Goal: Task Accomplishment & Management: Manage account settings

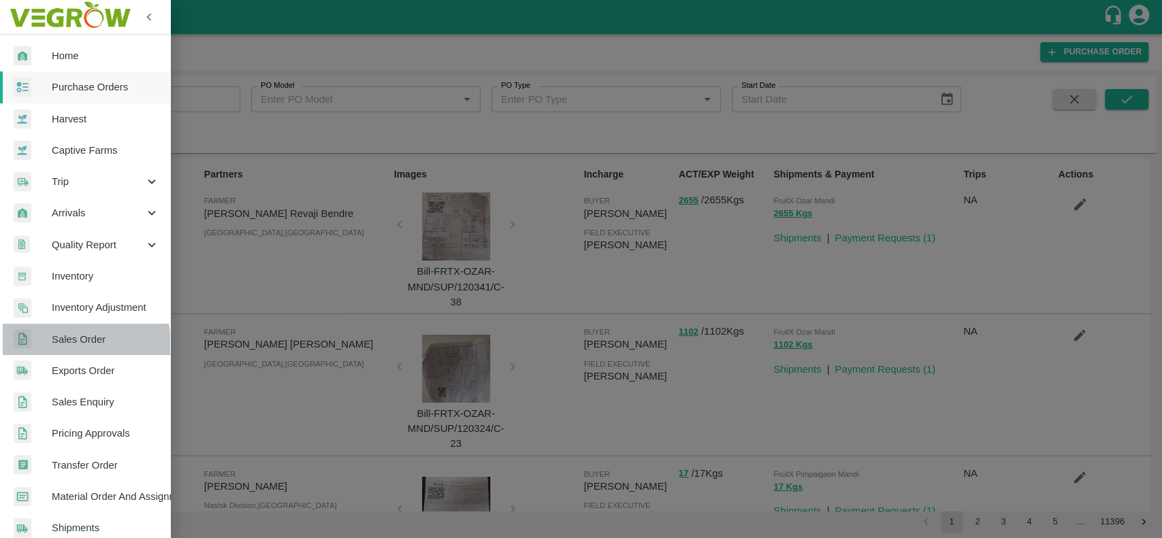
click at [61, 346] on span "Sales Order" at bounding box center [106, 339] width 108 height 15
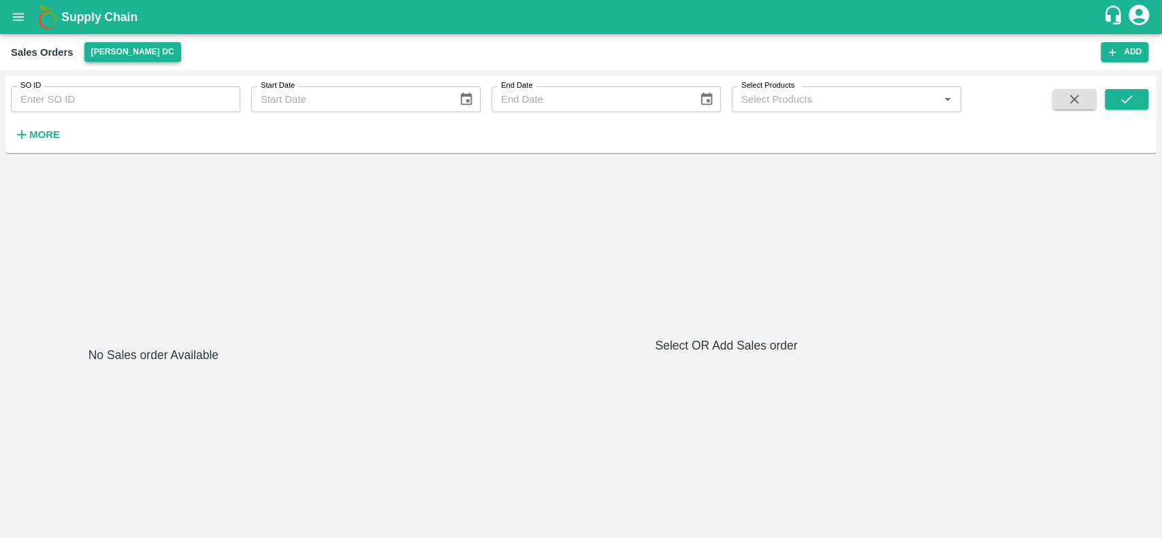
click at [94, 47] on button "[PERSON_NAME] DC" at bounding box center [132, 52] width 97 height 20
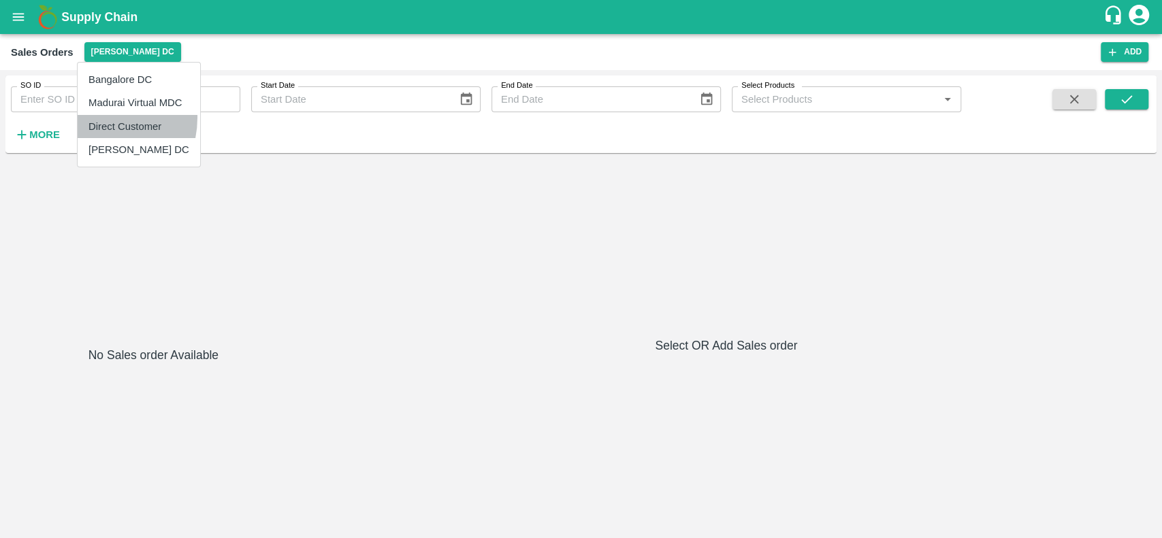
click at [95, 117] on li "Direct Customer" at bounding box center [139, 126] width 123 height 23
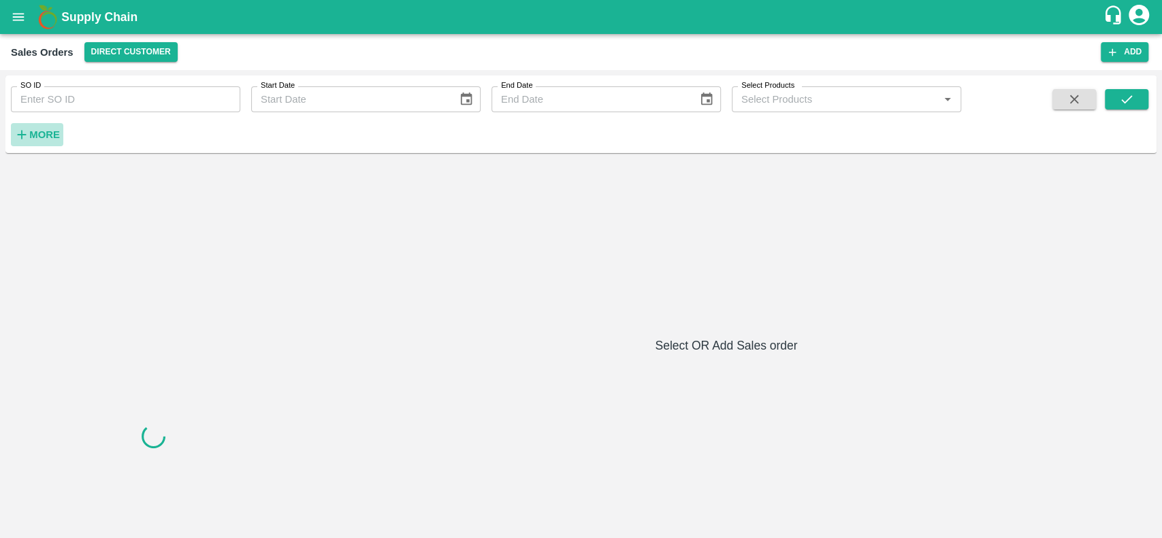
click at [33, 135] on strong "More" at bounding box center [44, 134] width 31 height 11
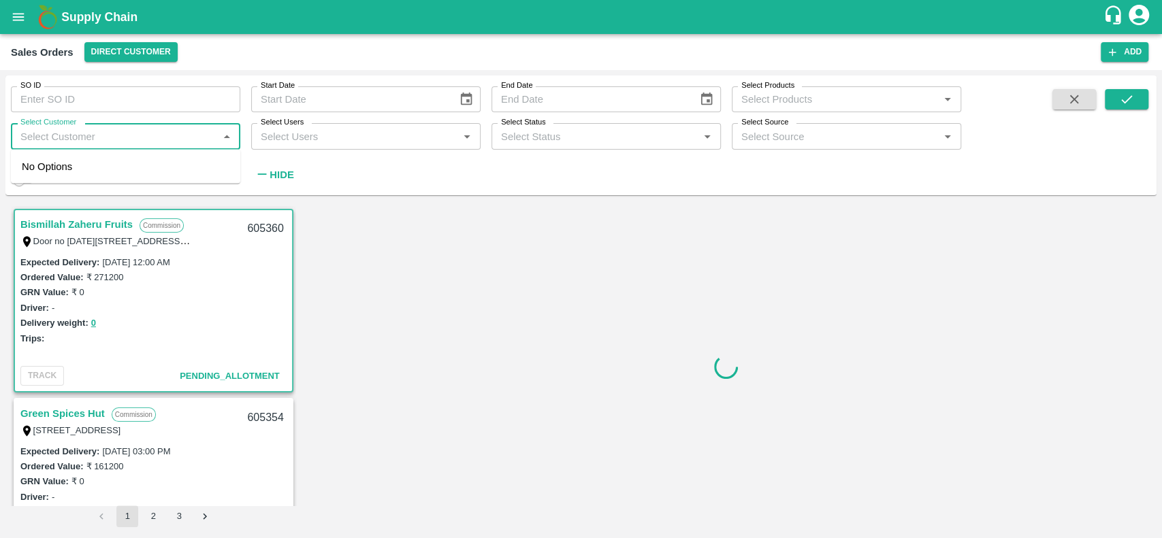
click at [38, 137] on input "Select Customer" at bounding box center [114, 136] width 199 height 18
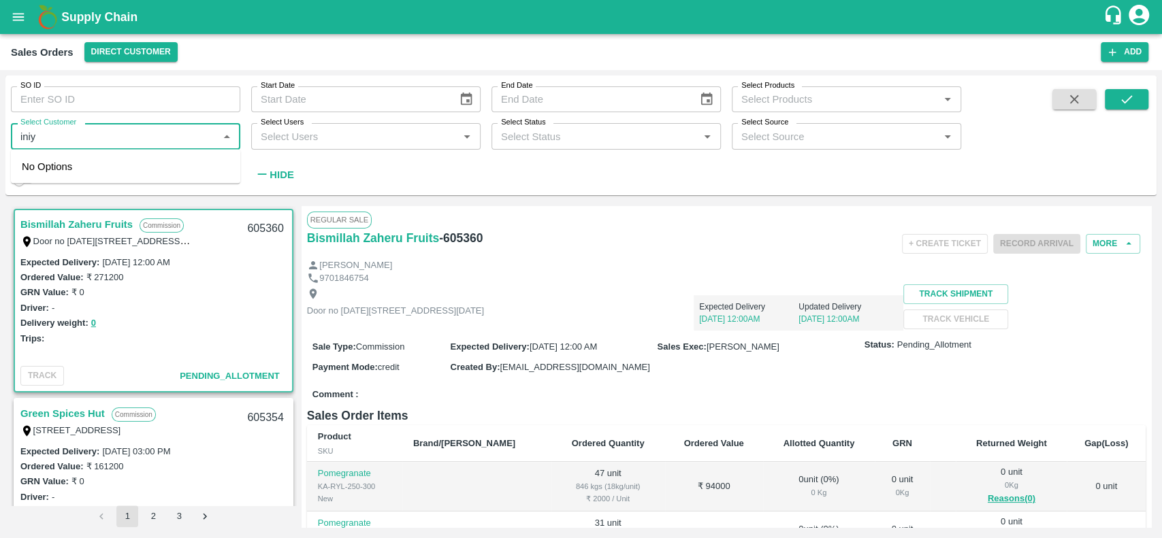
type input "iniya"
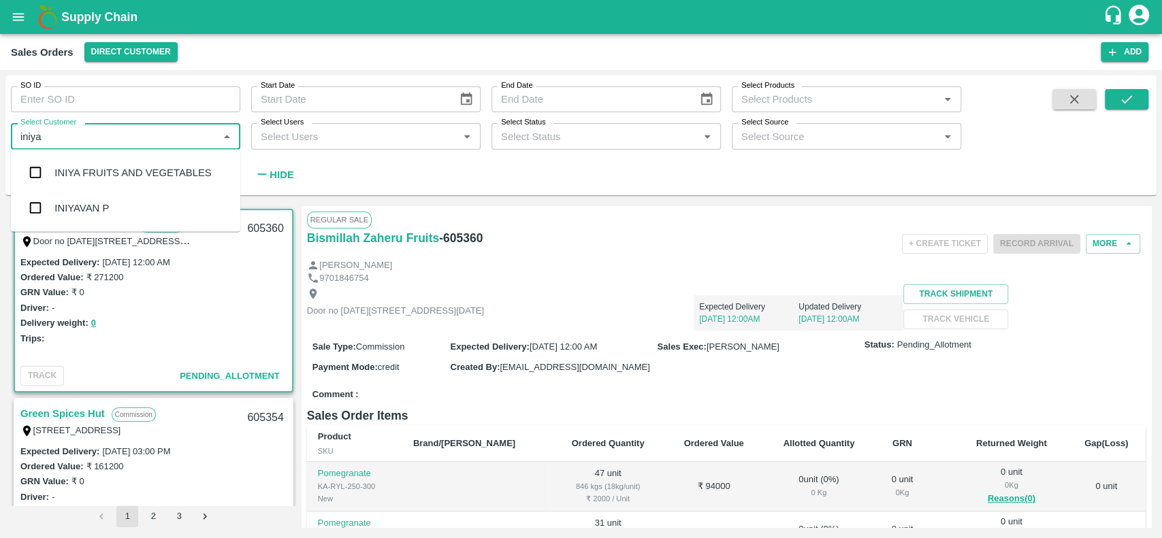
click at [65, 174] on div "INIYA FRUITS AND VEGETABLES" at bounding box center [132, 172] width 157 height 15
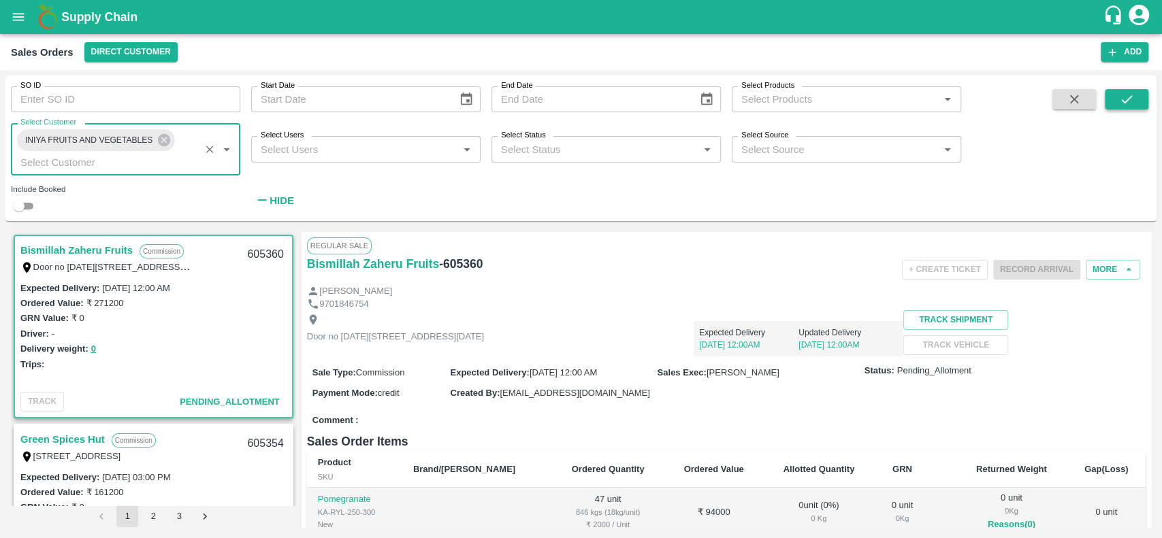
click at [1130, 95] on icon "submit" at bounding box center [1126, 99] width 15 height 15
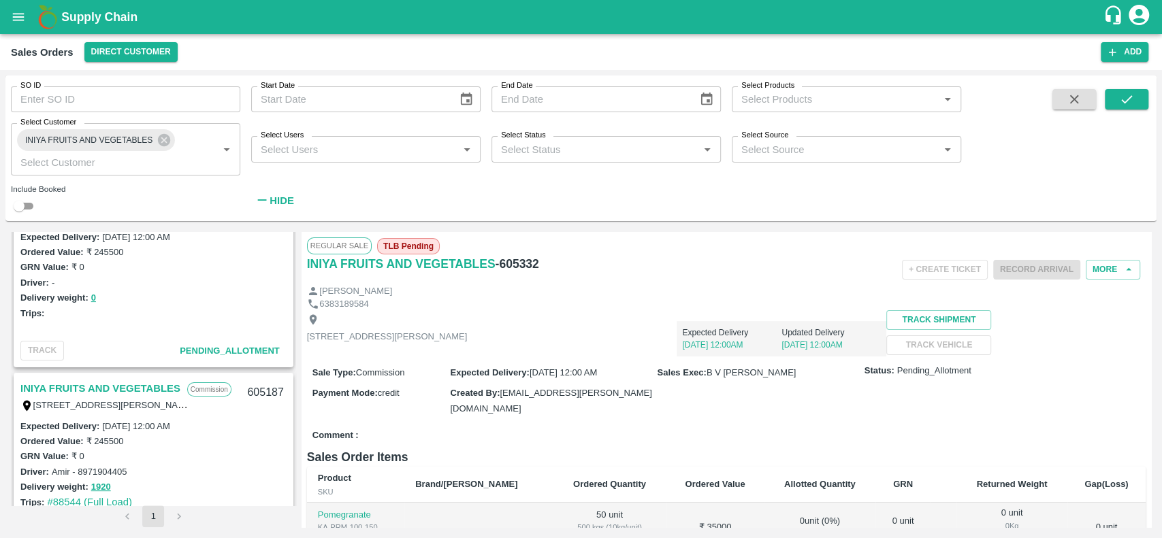
scroll to position [166, 0]
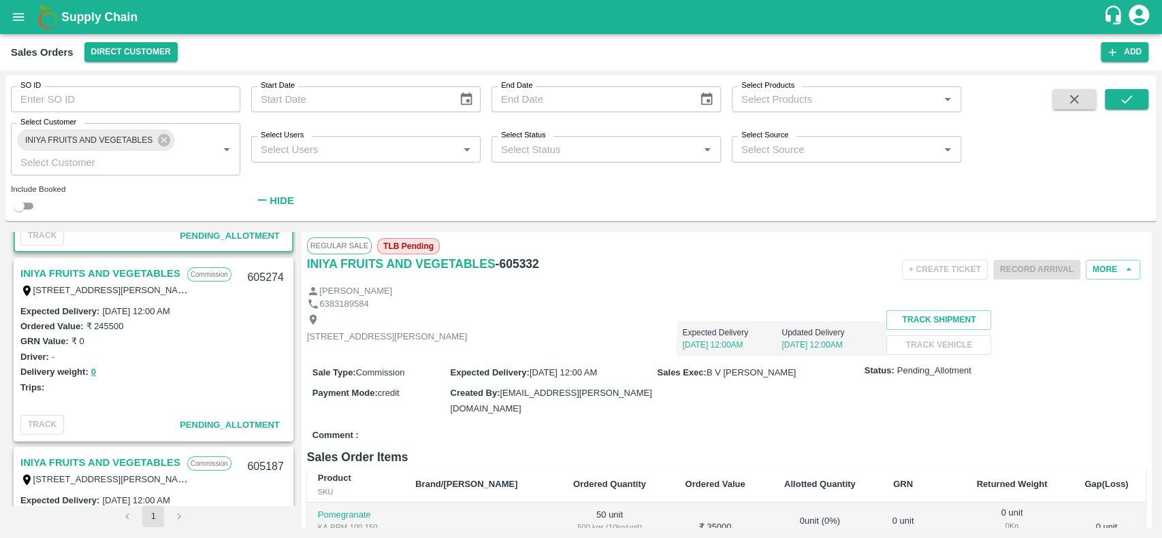
click at [22, 275] on link "INIYA FRUITS AND VEGETABLES" at bounding box center [100, 274] width 160 height 18
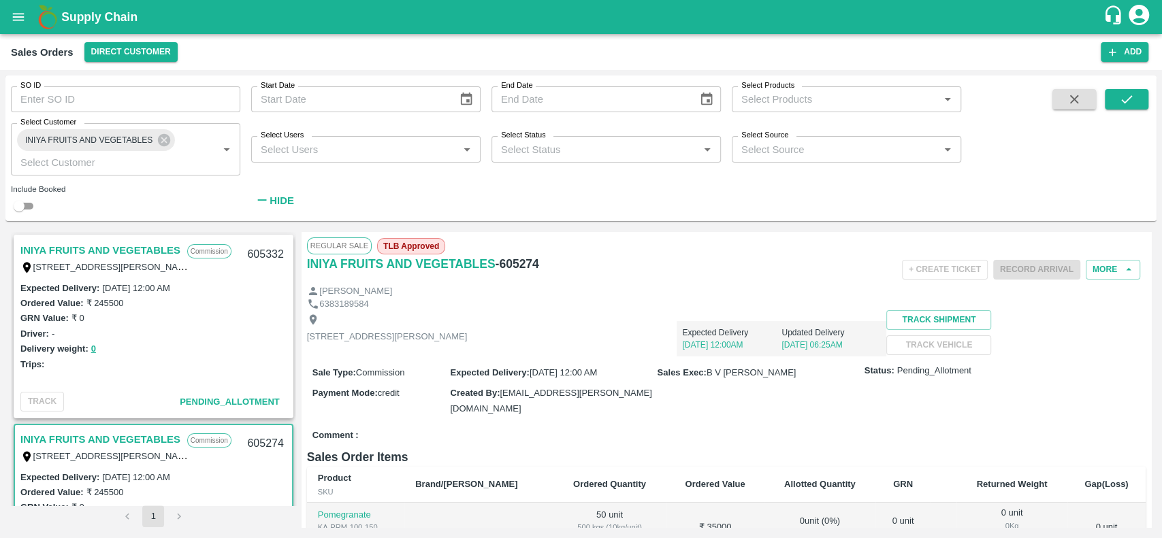
click at [25, 245] on link "INIYA FRUITS AND VEGETABLES" at bounding box center [100, 251] width 160 height 18
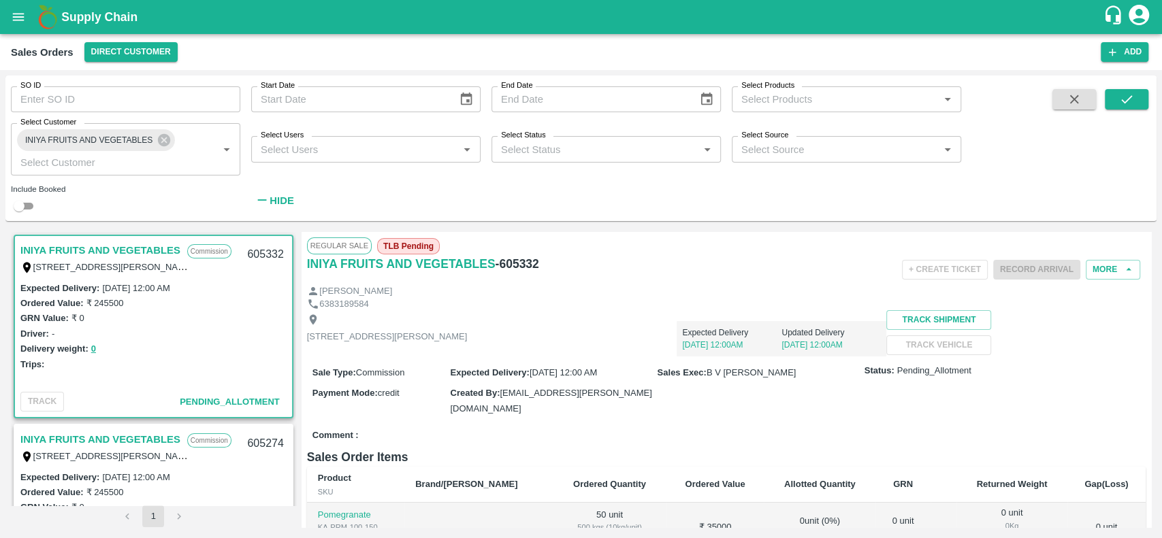
click at [388, 248] on span "TLB Pending" at bounding box center [408, 246] width 63 height 16
click at [561, 270] on div "INIYA FRUITS AND VEGETABLES - 605332" at bounding box center [447, 264] width 280 height 19
